Goal: Task Accomplishment & Management: Complete application form

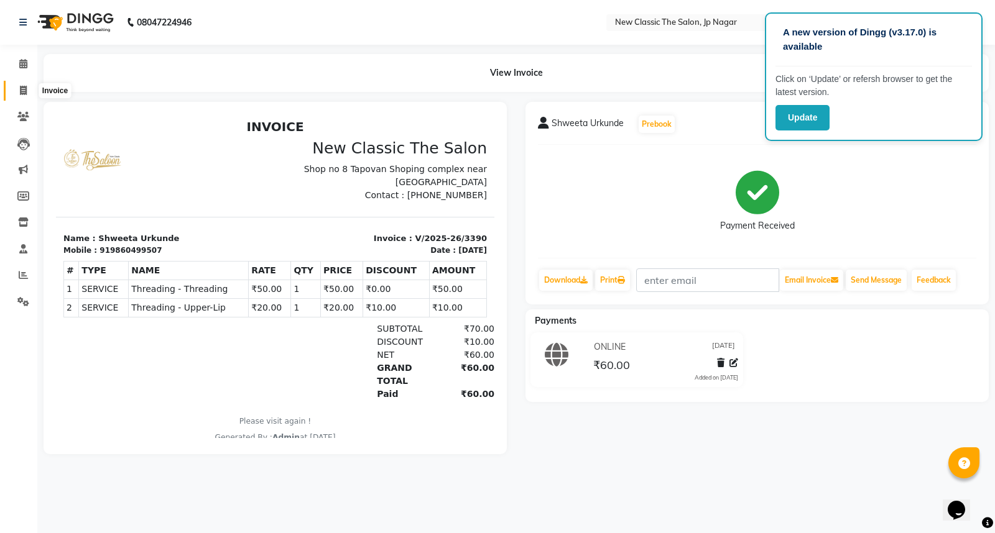
click at [20, 92] on icon at bounding box center [23, 90] width 7 height 9
select select "service"
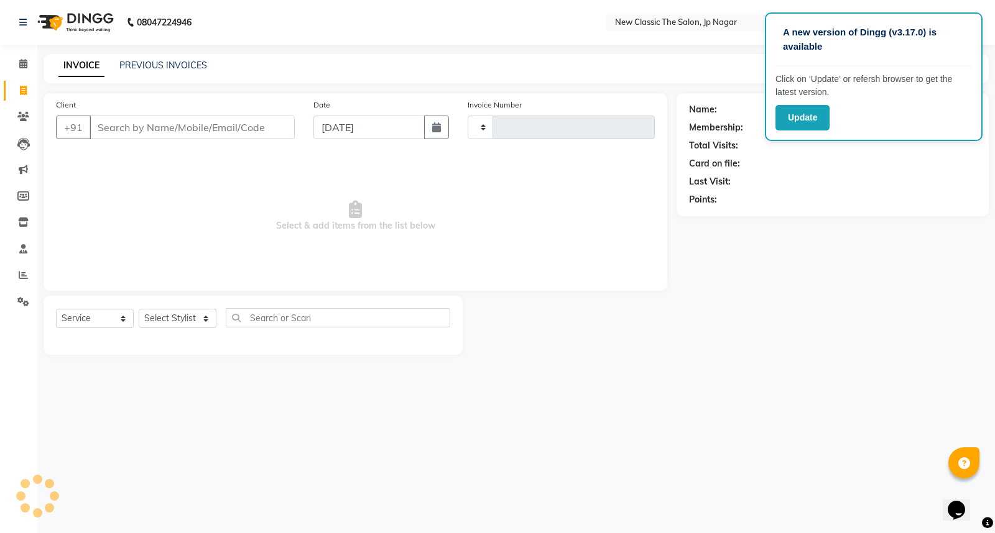
type input "3391"
select select "4678"
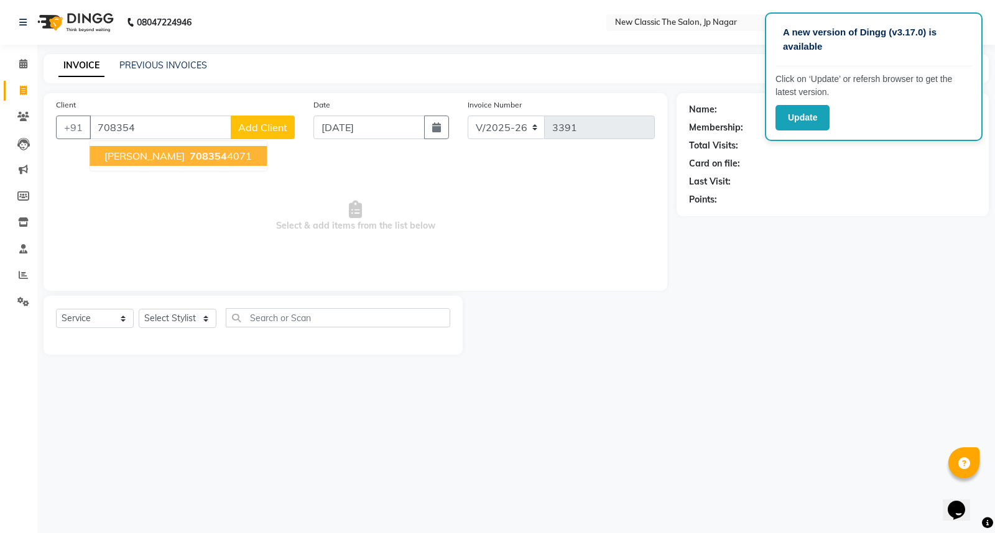
type input "708354"
click at [167, 323] on select "Select Stylist Amit [PERSON_NAME] [PERSON_NAME] [PERSON_NAME] Manager [PERSON_N…" at bounding box center [178, 318] width 78 height 19
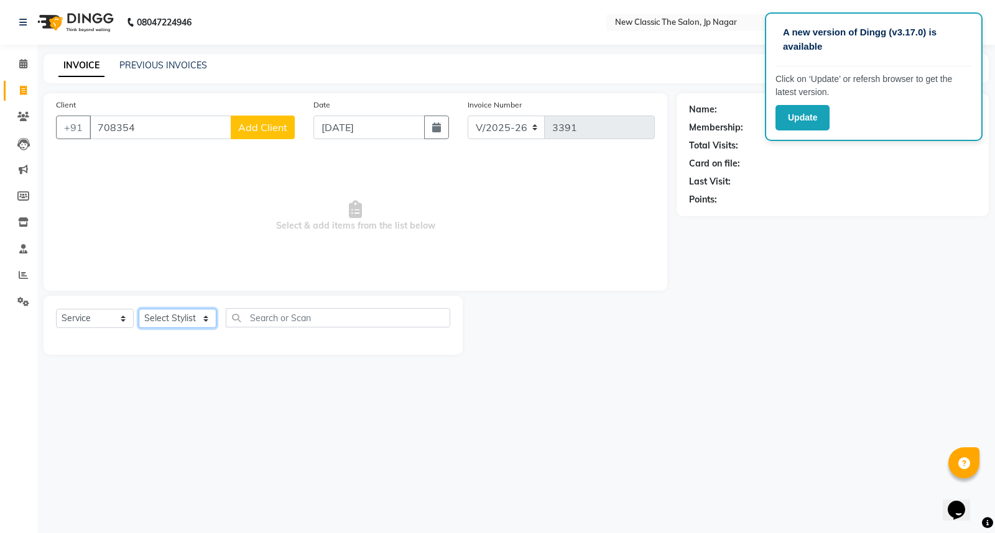
select select "27630"
click at [139, 310] on select "Select Stylist Amit [PERSON_NAME] [PERSON_NAME] [PERSON_NAME] Manager [PERSON_N…" at bounding box center [178, 318] width 78 height 19
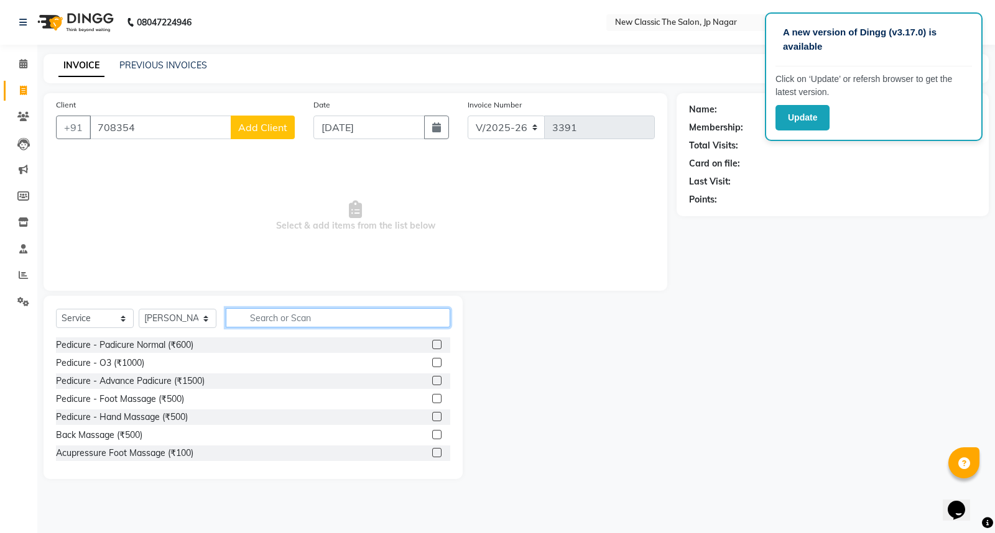
click at [262, 324] on input "text" at bounding box center [338, 317] width 224 height 19
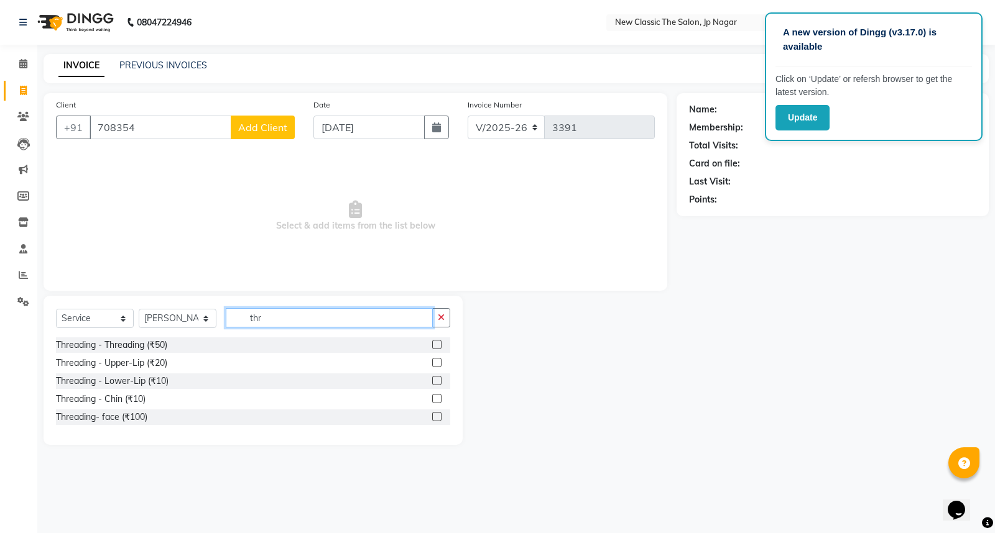
type input "thr"
click at [162, 318] on select "Select Stylist Amit [PERSON_NAME] [PERSON_NAME] [PERSON_NAME] Manager [PERSON_N…" at bounding box center [178, 318] width 78 height 19
select select "27627"
click at [139, 310] on select "Select Stylist Amit [PERSON_NAME] [PERSON_NAME] [PERSON_NAME] Manager [PERSON_N…" at bounding box center [178, 318] width 78 height 19
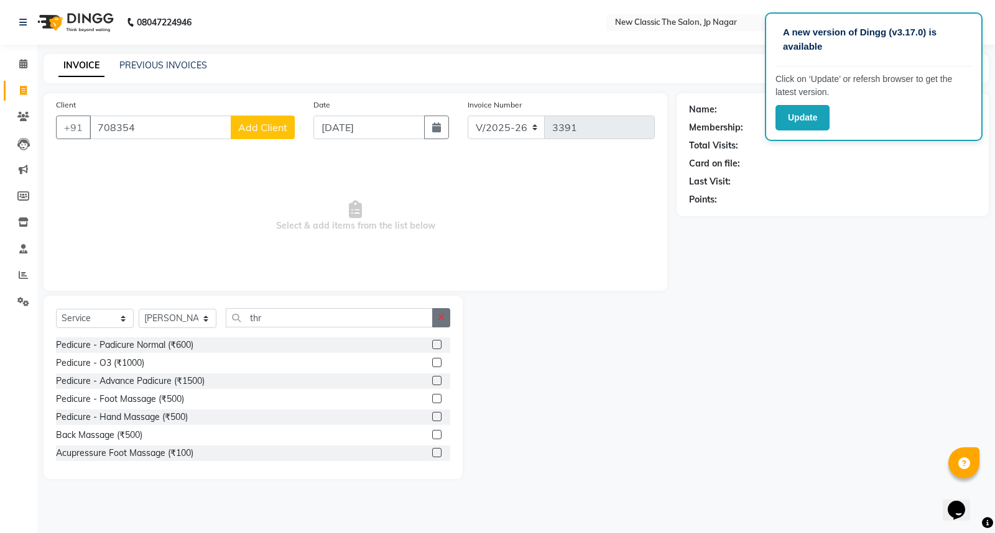
click at [440, 320] on icon "button" at bounding box center [441, 317] width 7 height 9
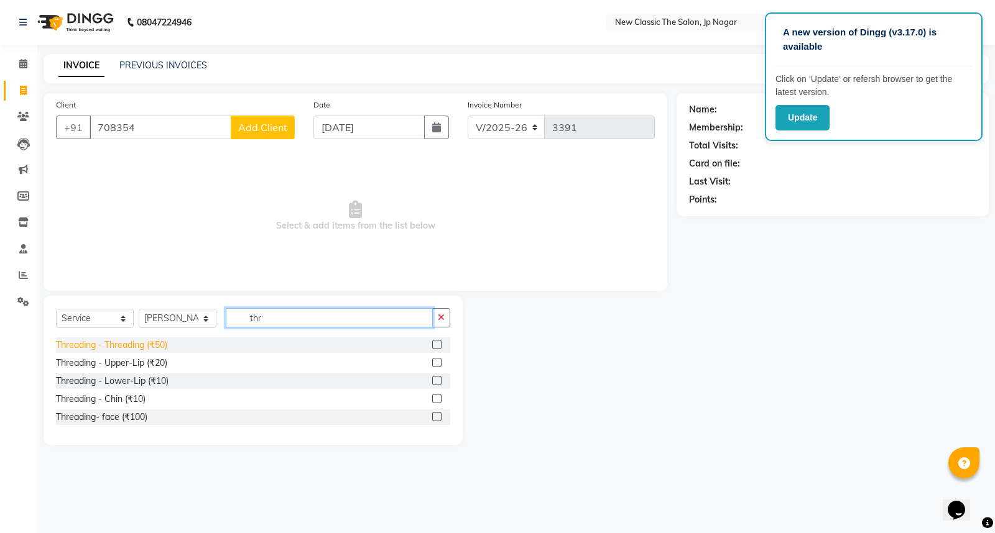
type input "thr"
click at [167, 344] on div "Threading - Threading (₹50)" at bounding box center [111, 345] width 111 height 13
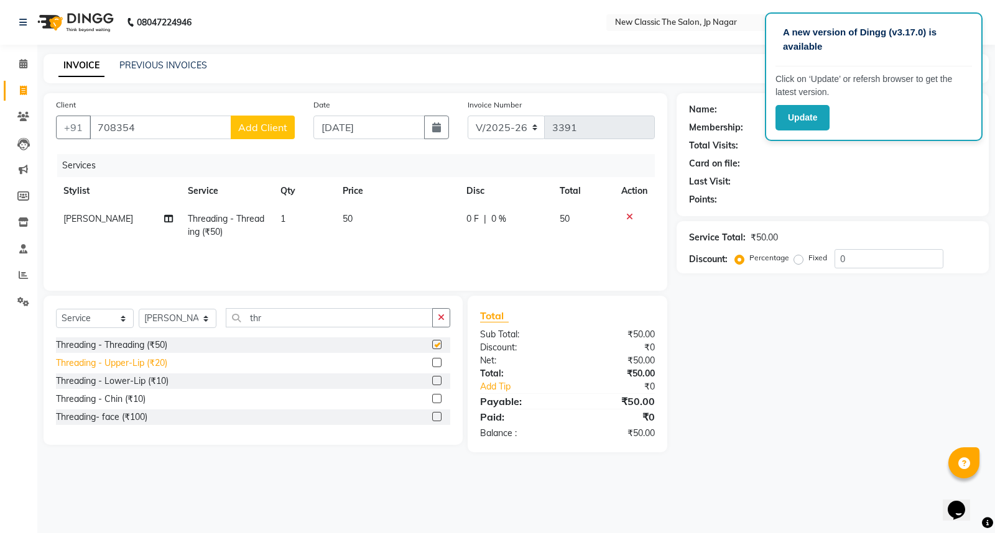
checkbox input "false"
click at [167, 366] on div "Threading - Upper-Lip (₹20)" at bounding box center [111, 363] width 111 height 13
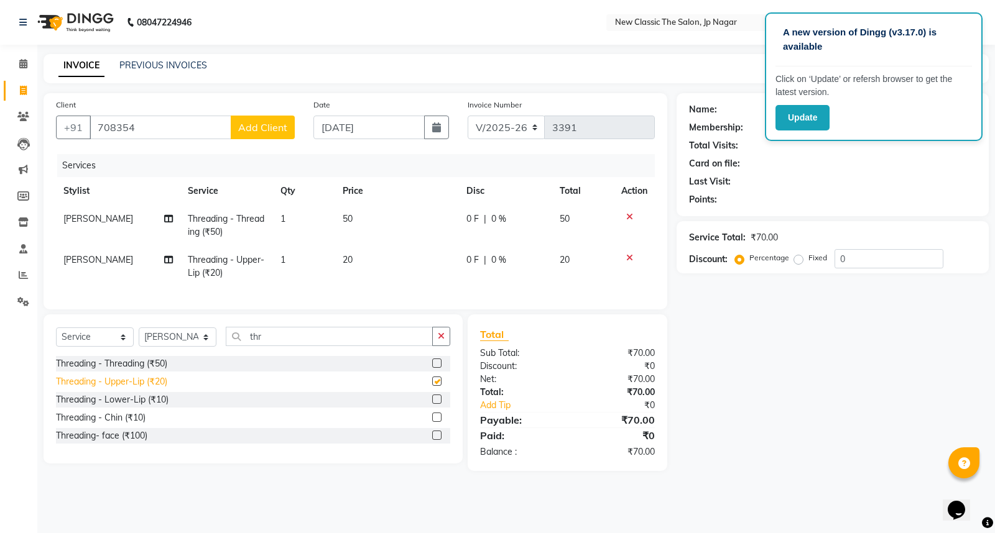
checkbox input "false"
click at [181, 127] on input "708354" at bounding box center [161, 128] width 142 height 24
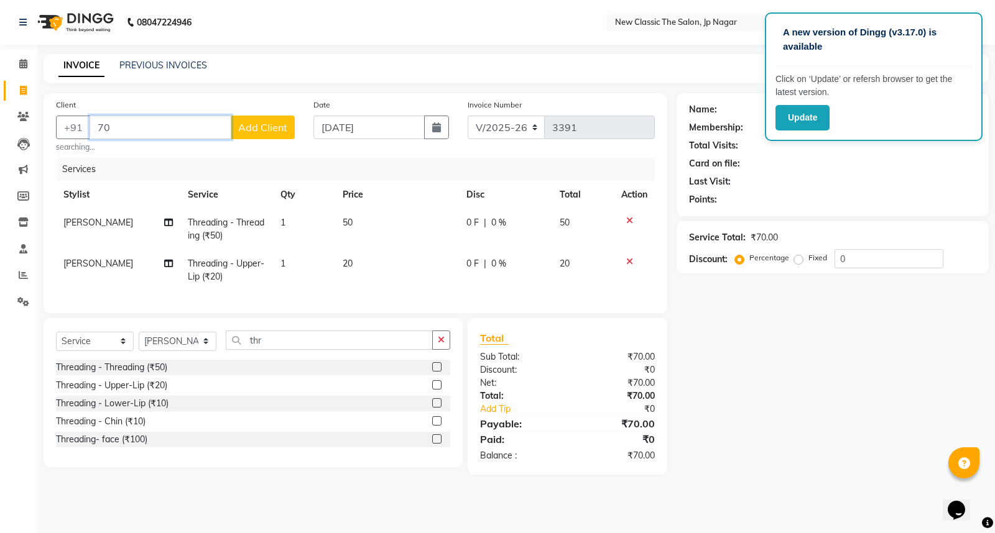
type input "7"
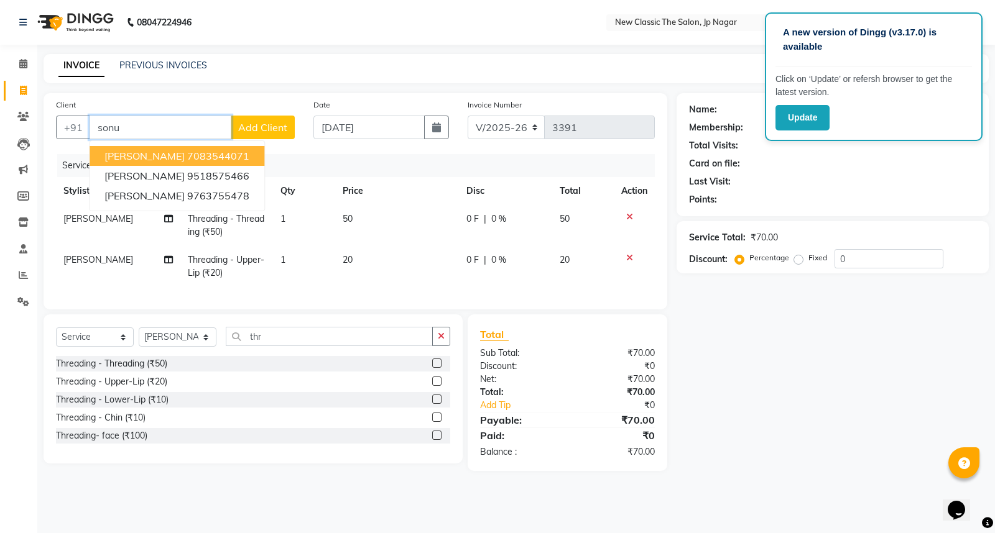
click at [206, 157] on ngb-highlight "7083544071" at bounding box center [218, 156] width 62 height 12
type input "7083544071"
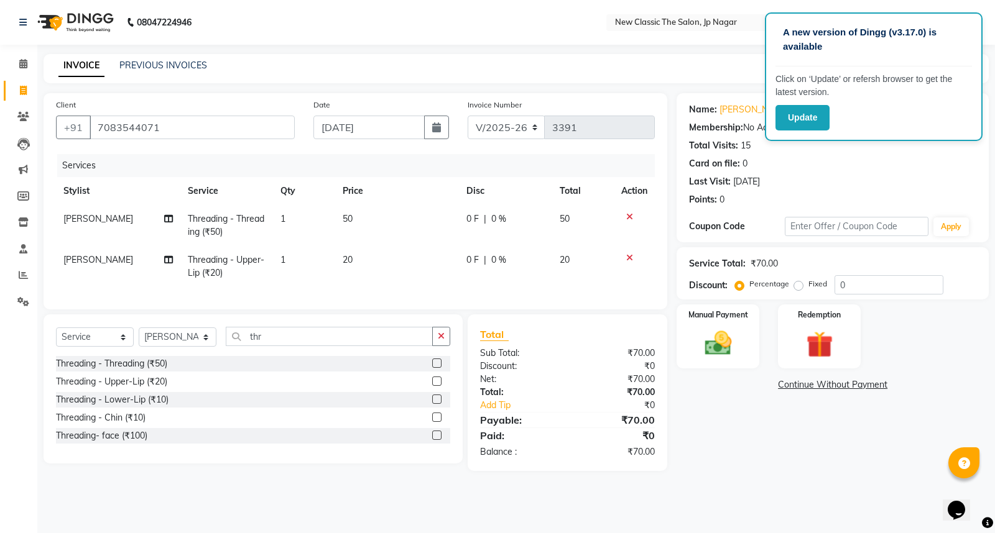
click at [484, 257] on span "|" at bounding box center [485, 260] width 2 height 13
select select "27627"
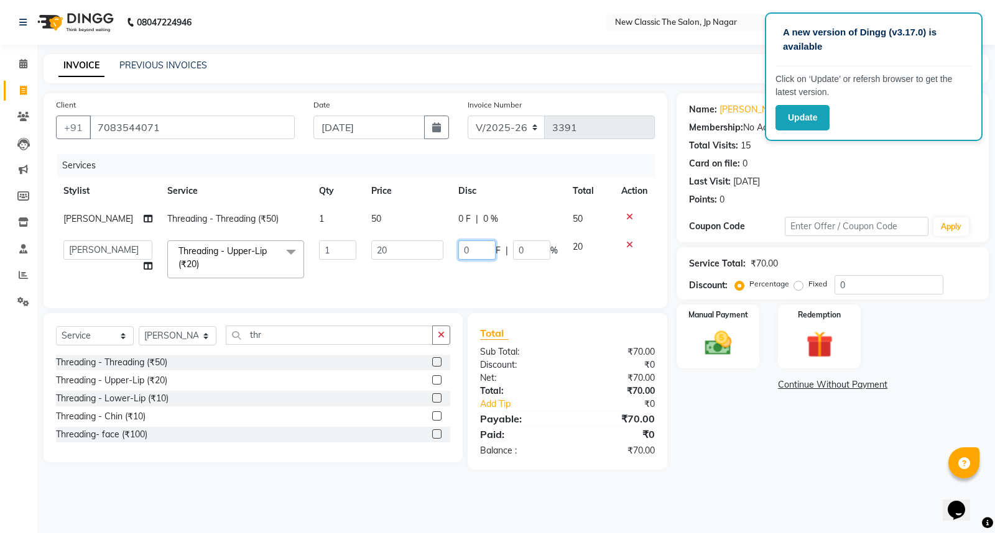
click at [461, 249] on input "0" at bounding box center [476, 250] width 37 height 19
type input "10"
click at [722, 338] on img at bounding box center [718, 344] width 45 height 32
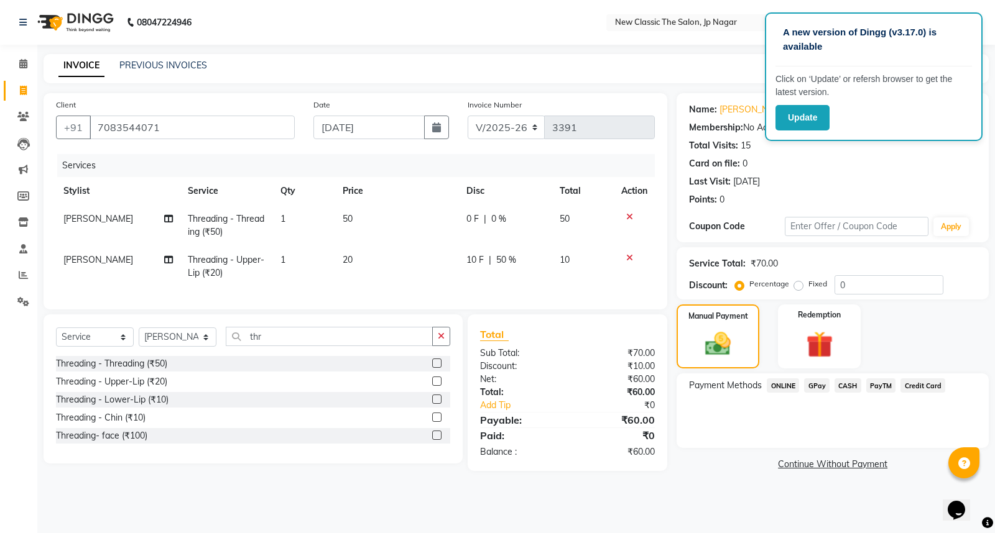
click at [889, 387] on span "PayTM" at bounding box center [881, 386] width 30 height 14
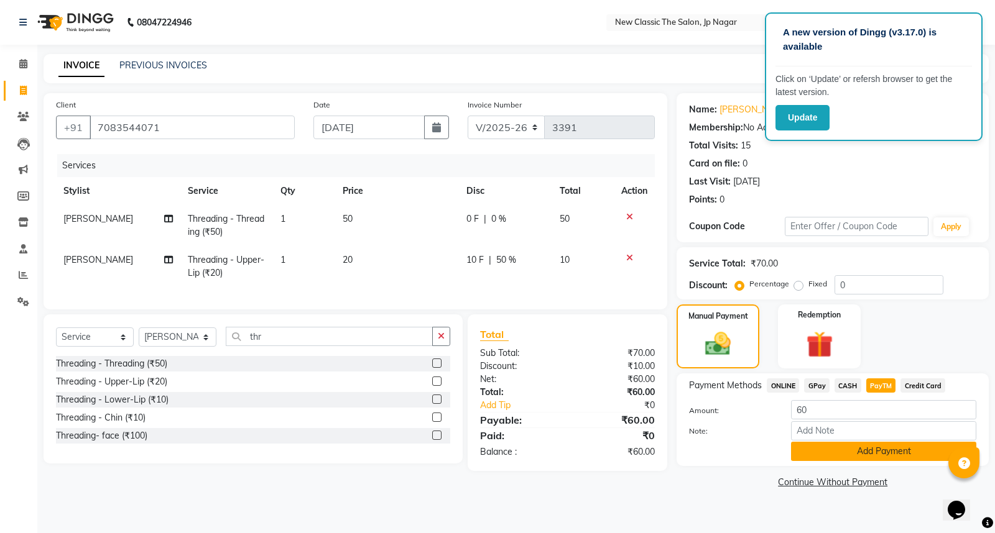
click at [840, 455] on button "Add Payment" at bounding box center [883, 451] width 185 height 19
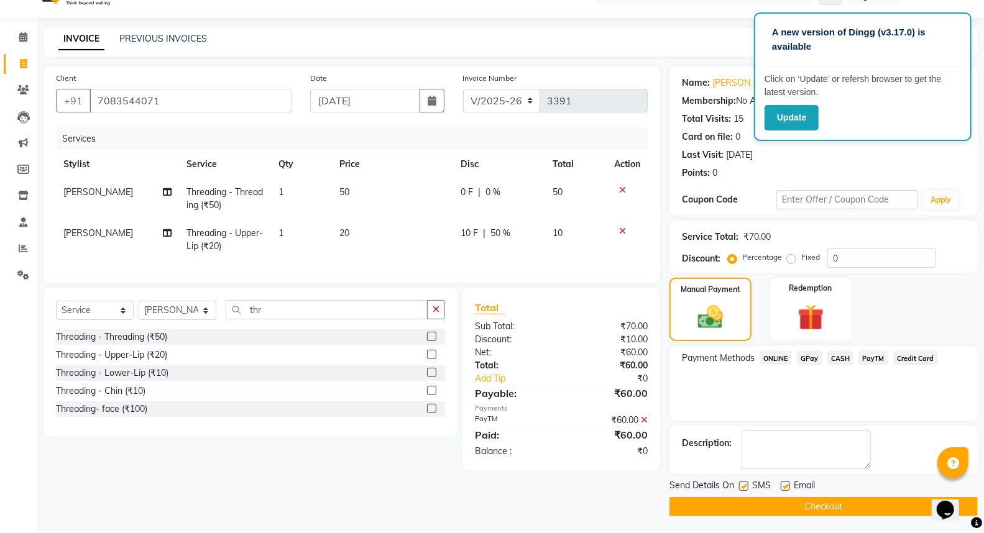
scroll to position [28, 0]
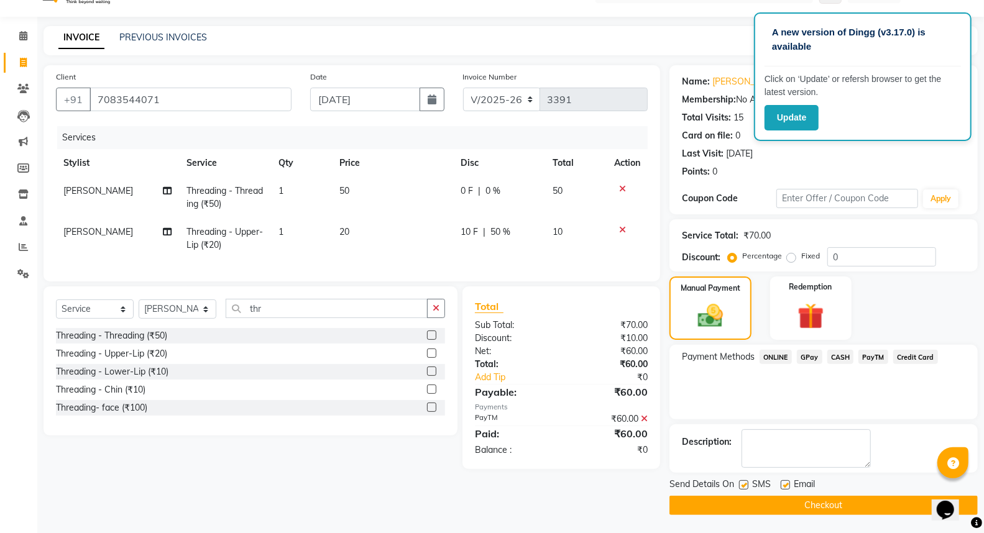
click at [792, 502] on button "Checkout" at bounding box center [823, 505] width 308 height 19
